Goal: Navigation & Orientation: Find specific page/section

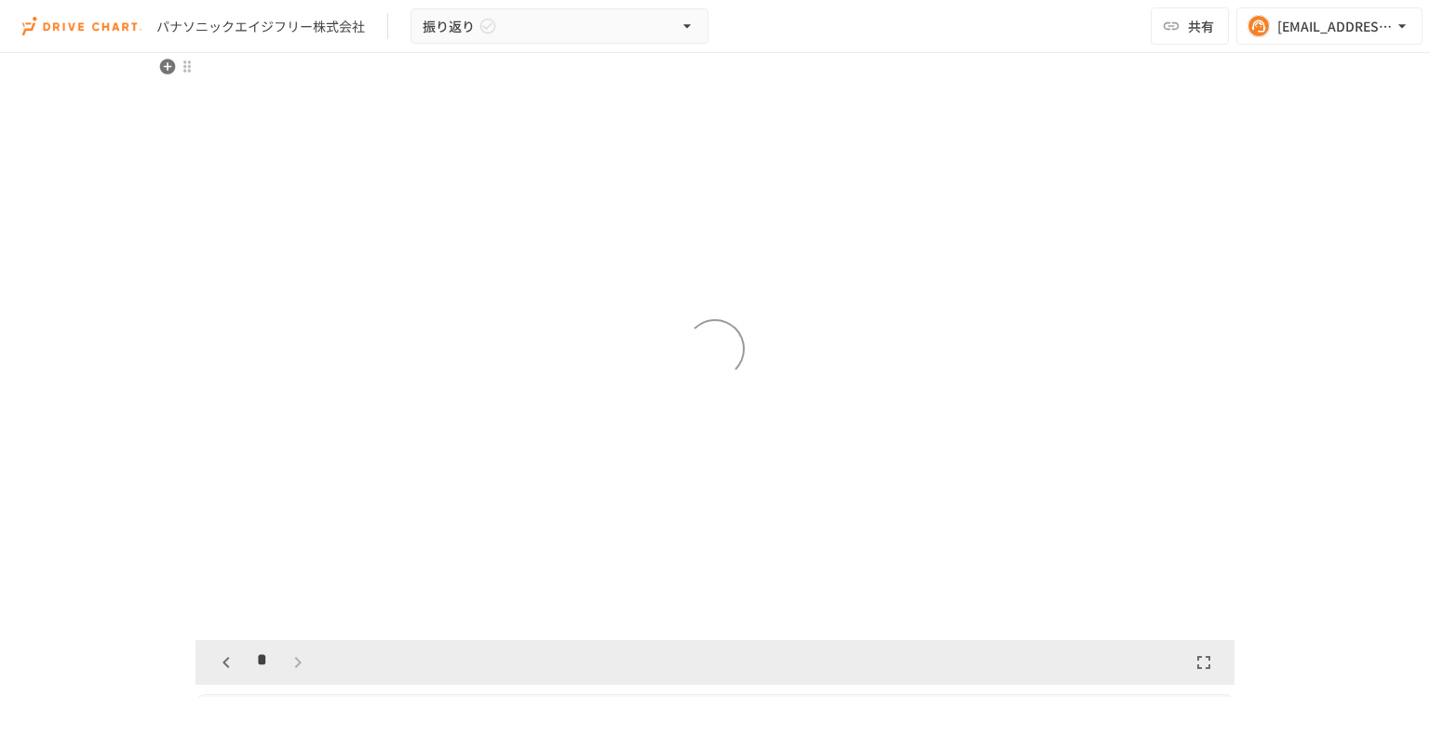
scroll to position [1676, 0]
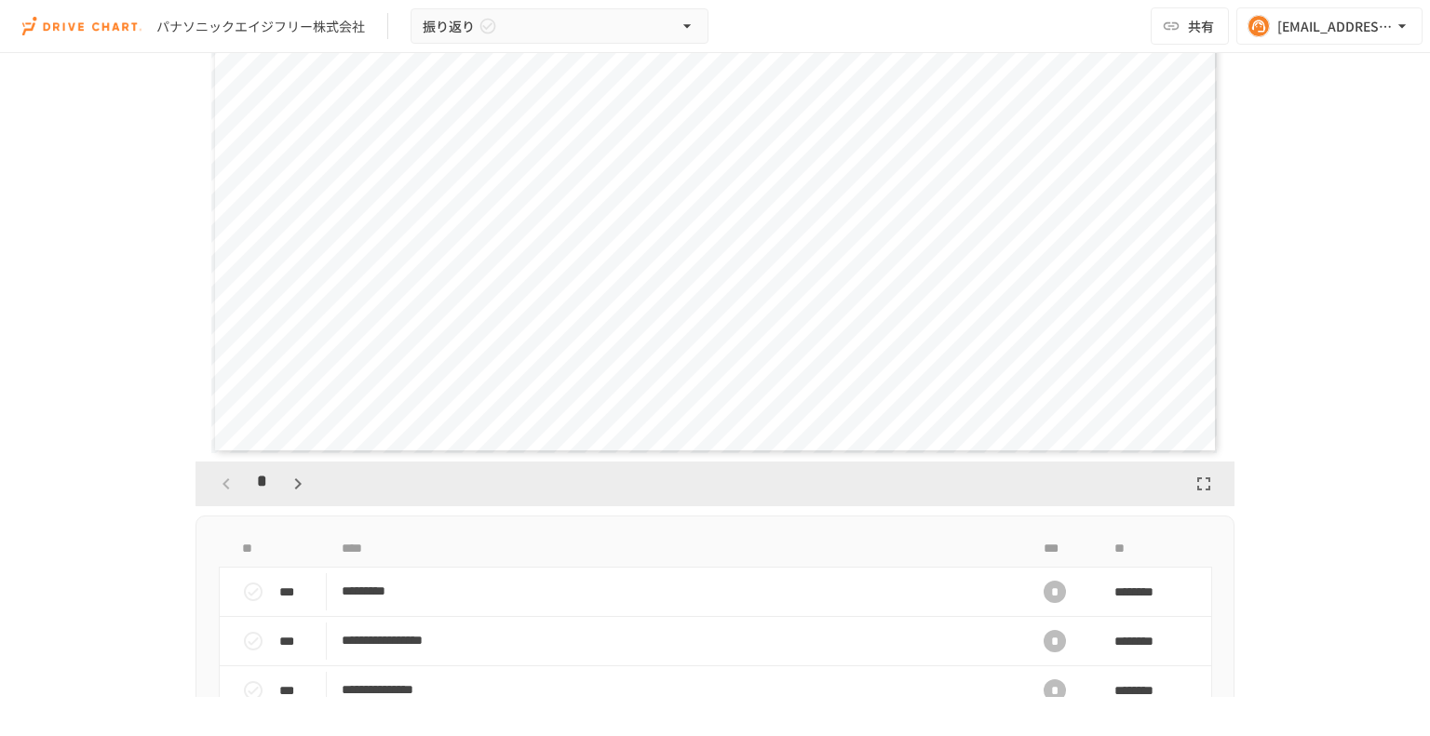
click at [287, 489] on icon "button" at bounding box center [298, 484] width 22 height 22
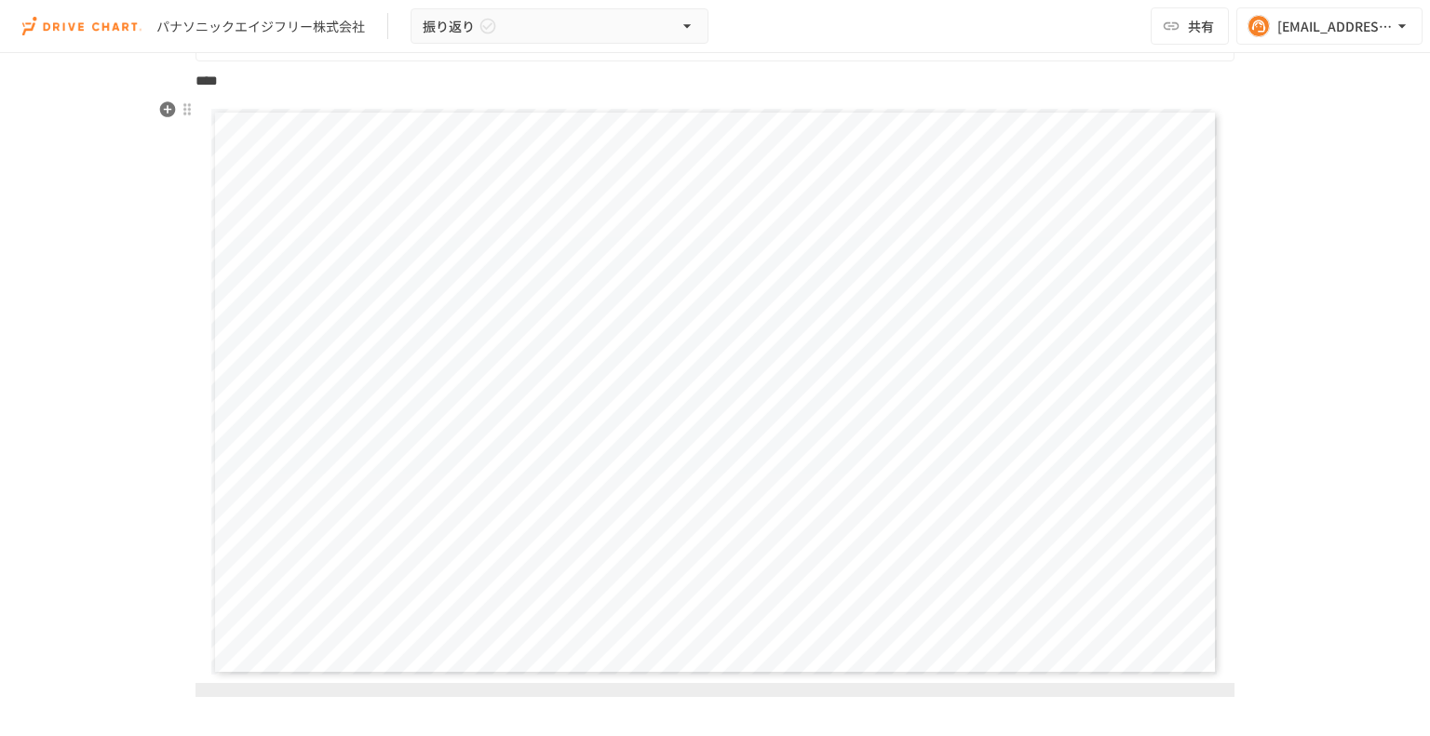
scroll to position [1210, 0]
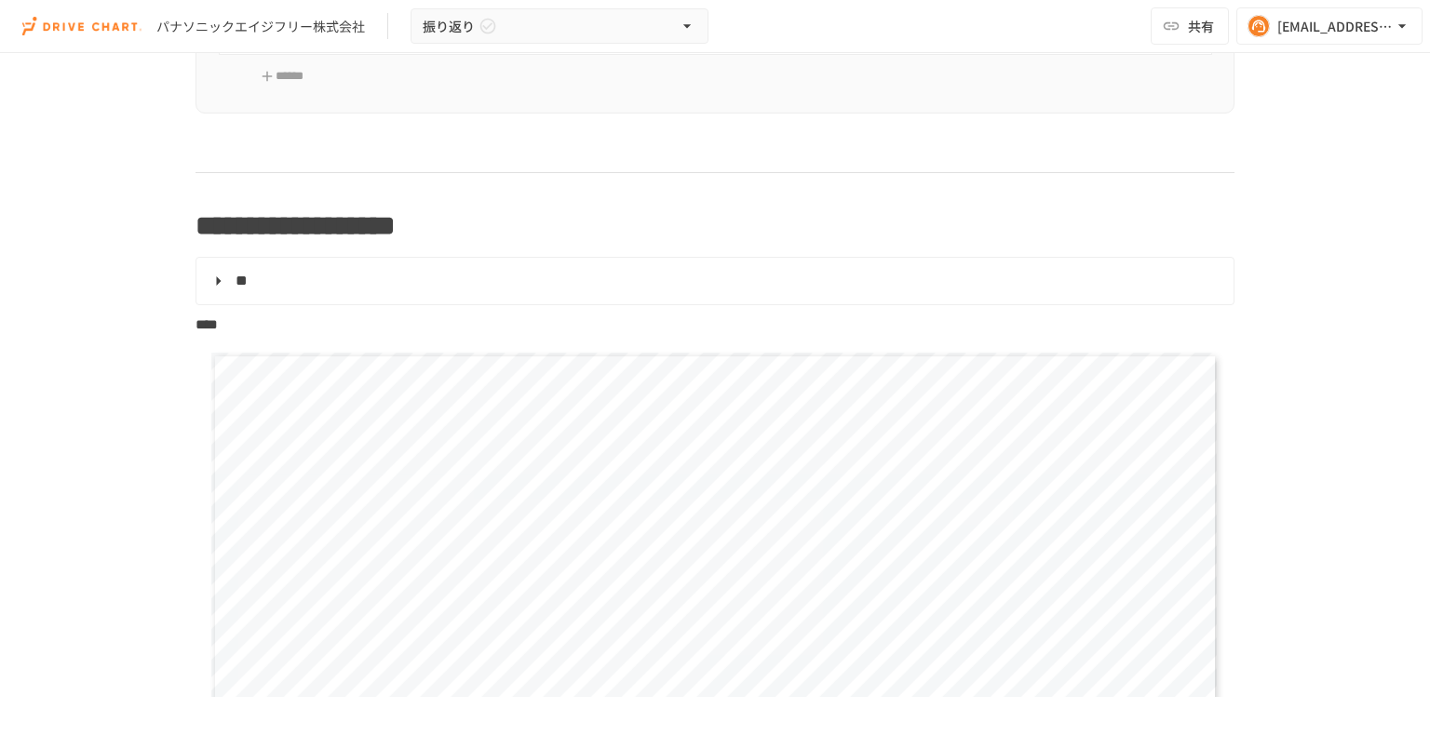
click at [1292, 312] on div "**********" at bounding box center [715, 375] width 1430 height 644
